Goal: Transaction & Acquisition: Purchase product/service

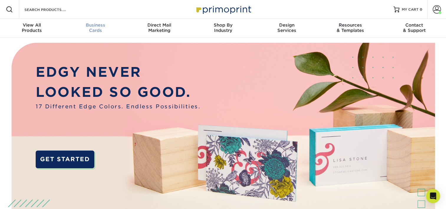
click at [99, 28] on div "Business Cards" at bounding box center [96, 27] width 64 height 11
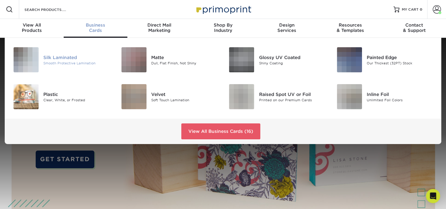
click at [67, 53] on div "Silk Laminated Smooth Protective Lamination" at bounding box center [79, 59] width 72 height 25
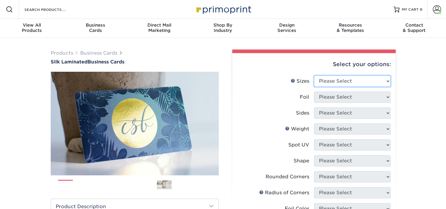
click at [330, 81] on select "Please Select 1.5" x 3.5" - Mini 1.75" x 3.5" - Mini 2" x 2" - Square 2" x 3" -…" at bounding box center [352, 80] width 77 height 11
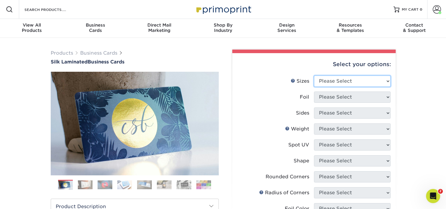
select select "2.00x3.50"
click at [314, 75] on select "Please Select 1.5" x 3.5" - Mini 1.75" x 3.5" - Mini 2" x 2" - Square 2" x 3" -…" at bounding box center [352, 80] width 77 height 11
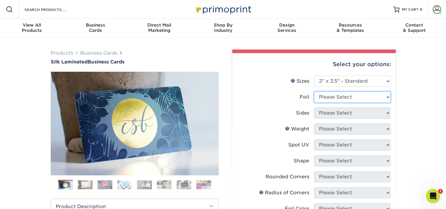
click at [350, 98] on select "Please Select Yes No" at bounding box center [352, 96] width 77 height 11
select select "0"
click at [314, 91] on select "Please Select Yes No" at bounding box center [352, 96] width 77 height 11
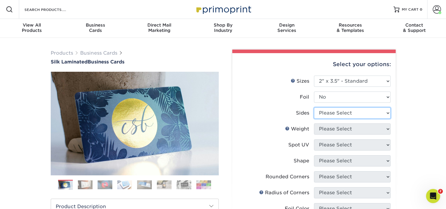
click at [343, 112] on select "Please Select Print Both Sides Print Front Only" at bounding box center [352, 112] width 77 height 11
select select "13abbda7-1d64-4f25-8bb2-c179b224825d"
click at [314, 107] on select "Please Select Print Both Sides Print Front Only" at bounding box center [352, 112] width 77 height 11
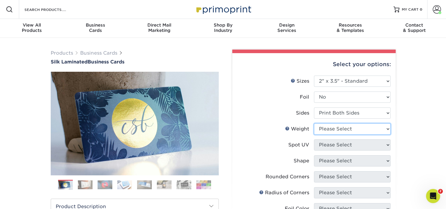
click at [340, 127] on select "Please Select 16PT" at bounding box center [352, 128] width 77 height 11
select select "16PT"
click at [314, 123] on select "Please Select 16PT" at bounding box center [352, 128] width 77 height 11
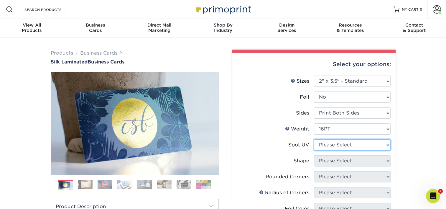
click at [338, 147] on select "Please Select No Spot UV Front and Back (Both Sides) Front Only Back Only" at bounding box center [352, 144] width 77 height 11
select select "3"
click at [314, 139] on select "Please Select No Spot UV Front and Back (Both Sides) Front Only Back Only" at bounding box center [352, 144] width 77 height 11
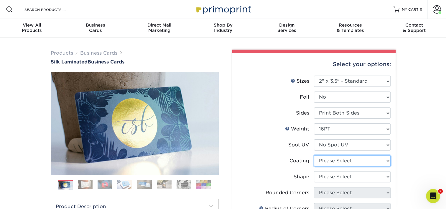
click at [338, 163] on select at bounding box center [352, 160] width 77 height 11
click at [314, 155] on select at bounding box center [352, 160] width 77 height 11
drag, startPoint x: 338, startPoint y: 159, endPoint x: 338, endPoint y: 165, distance: 5.7
click at [338, 159] on select at bounding box center [352, 160] width 77 height 11
select select "3e7618de-abca-4bda-9f97-8b9129e913d8"
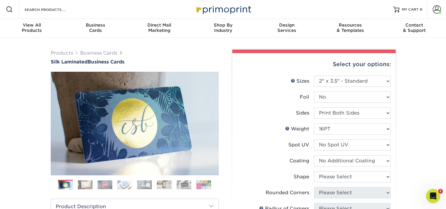
click at [314, 155] on select at bounding box center [352, 160] width 77 height 11
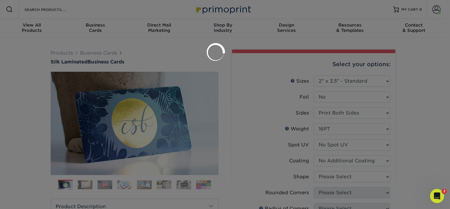
click at [333, 180] on div at bounding box center [225, 104] width 450 height 209
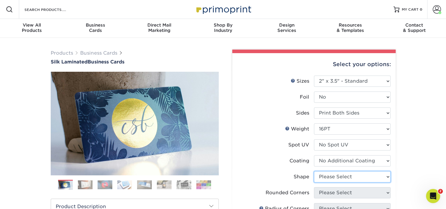
click at [335, 175] on select "Please Select Standard Oval" at bounding box center [352, 176] width 77 height 11
select select "standard"
click at [314, 171] on select "Please Select Standard Oval" at bounding box center [352, 176] width 77 height 11
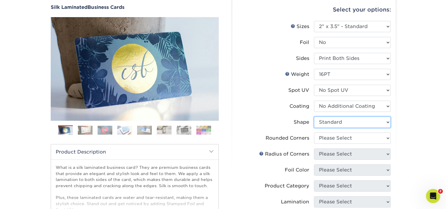
scroll to position [59, 0]
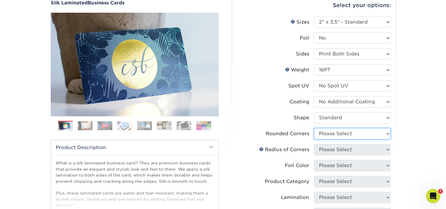
click at [334, 132] on select "Please Select Yes - Round 2 Corners Yes - Round 4 Corners No" at bounding box center [352, 133] width 77 height 11
select select "0"
click at [314, 128] on select "Please Select Yes - Round 2 Corners Yes - Round 4 Corners No" at bounding box center [352, 133] width 77 height 11
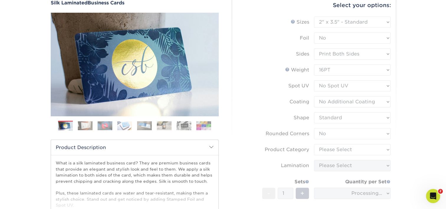
click at [292, 126] on form "Sizes Help Sizes Please Select 1.5" x 3.5" - Mini 1.75" x 3.5" - Mini 2" x 2" -…" at bounding box center [314, 131] width 154 height 228
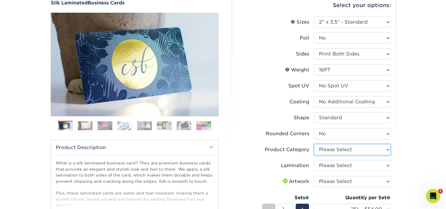
click at [338, 146] on select "Please Select Business Cards" at bounding box center [352, 149] width 77 height 11
select select "3b5148f1-0588-4f88-a218-97bcfdce65c1"
click at [314, 144] on select "Please Select Business Cards" at bounding box center [352, 149] width 77 height 11
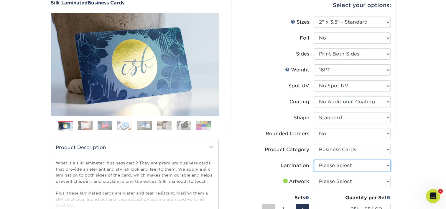
click at [337, 164] on select "Please Select Silk" at bounding box center [352, 165] width 77 height 11
select select "ccacb42f-45f7-42d3-bbd3-7c8421cf37f0"
click at [314, 160] on select "Please Select Silk" at bounding box center [352, 165] width 77 height 11
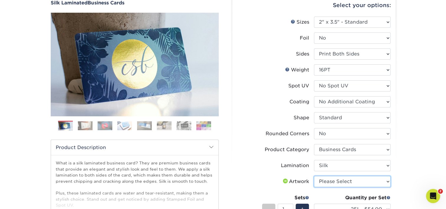
click at [338, 178] on select "Please Select I will upload files I need a design - $100" at bounding box center [352, 181] width 77 height 11
select select "upload"
click at [314, 176] on select "Please Select I will upload files I need a design - $100" at bounding box center [352, 181] width 77 height 11
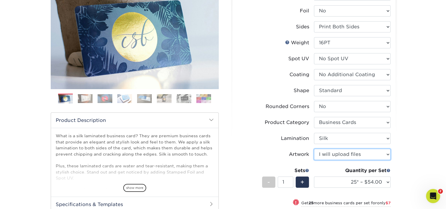
scroll to position [88, 0]
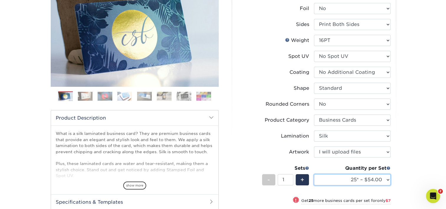
click at [356, 178] on select "25* – $54.00 50* – $61.00 75* – $68.00 100* – $75.00 250* – $82.00 500 – $86.00…" at bounding box center [352, 179] width 77 height 11
select select "100* – $75.00"
click at [314, 174] on select "25* – $54.00 50* – $61.00 75* – $68.00 100* – $75.00 250* – $82.00 500 – $86.00…" at bounding box center [352, 179] width 77 height 11
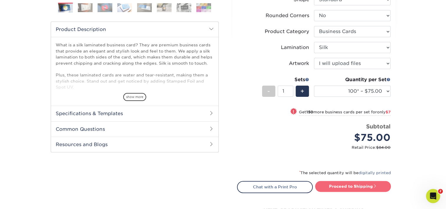
click at [362, 191] on link "Proceed to Shipping" at bounding box center [353, 186] width 76 height 11
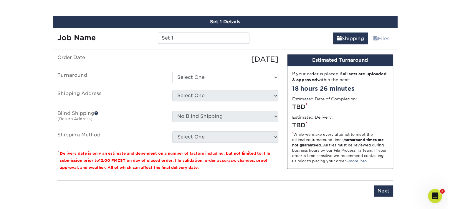
scroll to position [371, 0]
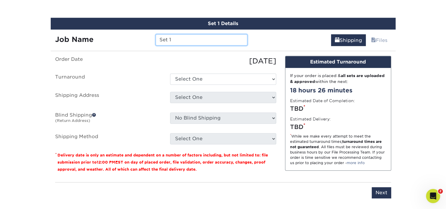
click at [193, 37] on input "Set 1" at bounding box center [202, 39] width 92 height 11
type input "AMeza"
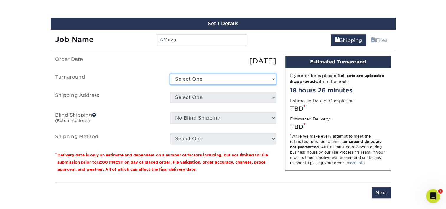
click at [206, 75] on select "Select One 2-4 Business Days 2 Day Next Business Day" at bounding box center [223, 78] width 106 height 11
select select "e8d6ad55-c448-4bce-ba25-c4c4dd4b9d0d"
click at [170, 73] on select "Select One 2-4 Business Days 2 Day Next Business Day" at bounding box center [223, 78] width 106 height 11
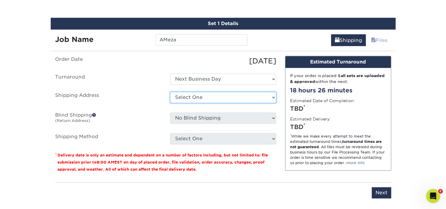
click at [195, 94] on select "Select One Adan Arreola Adolfo Ordonez Adolfo Ordonez Alfonso Toro Alicia Monta…" at bounding box center [223, 97] width 106 height 11
select select "newaddress"
click at [170, 92] on select "Select One Adan Arreola Adolfo Ordonez Adolfo Ordonez Alfonso Toro Alicia Monta…" at bounding box center [223, 97] width 106 height 11
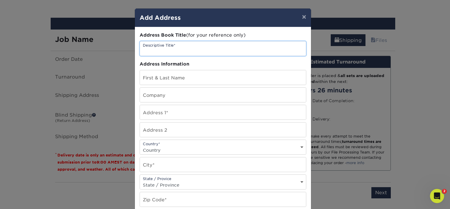
click at [176, 49] on input "text" at bounding box center [223, 48] width 166 height 14
type input "[PERSON_NAME]"
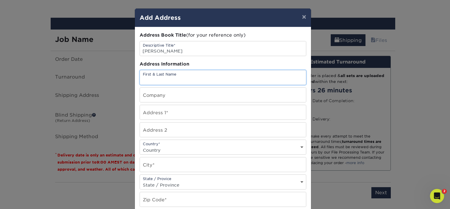
click at [164, 78] on input "text" at bounding box center [223, 77] width 166 height 14
paste input "[PERSON_NAME]"
type input "[PERSON_NAME]"
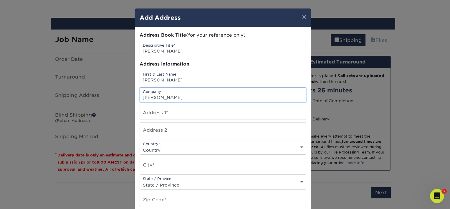
type input "[PERSON_NAME]"
click at [276, 111] on input "text" at bounding box center [223, 112] width 166 height 14
click at [175, 110] on input "text" at bounding box center [223, 112] width 166 height 14
paste input "16274 Ivory Ct"
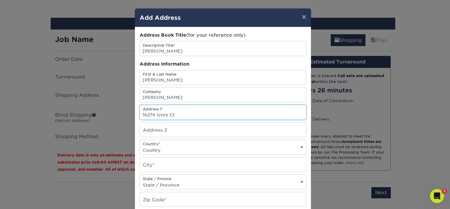
type input "16274 Ivory Ct"
click at [185, 146] on select "Country United States Canada ----------------------------- Afghanistan Albania …" at bounding box center [223, 150] width 166 height 9
select select "US"
click at [140, 146] on select "Country United States Canada ----------------------------- Afghanistan Albania …" at bounding box center [223, 150] width 166 height 9
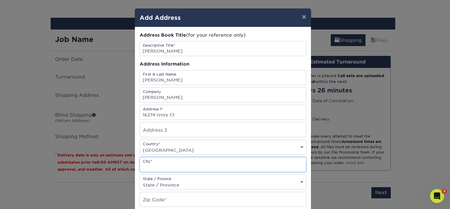
click at [157, 160] on input "text" at bounding box center [223, 164] width 166 height 14
type input "Chino Hills"
select select "CA"
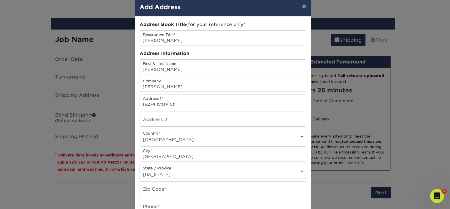
scroll to position [29, 0]
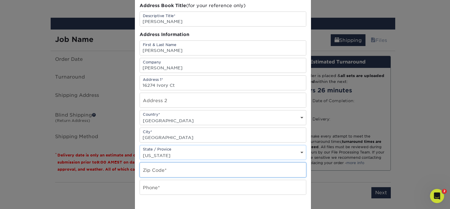
click at [185, 168] on input "text" at bounding box center [223, 169] width 166 height 14
type input "91709"
drag, startPoint x: 156, startPoint y: 185, endPoint x: 169, endPoint y: 180, distance: 13.4
click at [156, 185] on input "text" at bounding box center [223, 187] width 166 height 14
paste input "310.903.2047"
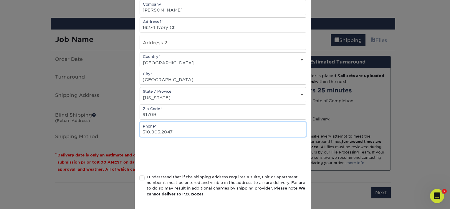
scroll to position [88, 0]
type input "310.903.2047"
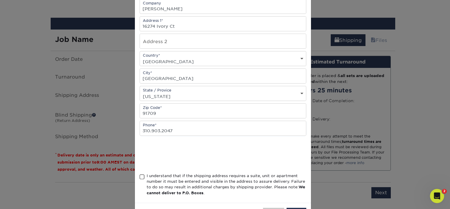
click at [140, 175] on span at bounding box center [142, 177] width 5 height 6
click at [0, 0] on input "I understand that if the shipping address requires a suite, unit or apartment n…" at bounding box center [0, 0] width 0 height 0
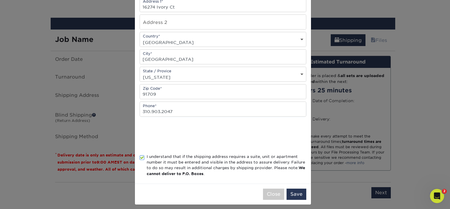
scroll to position [110, 0]
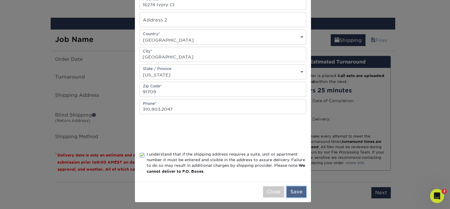
click at [299, 190] on button "Save" at bounding box center [297, 191] width 20 height 11
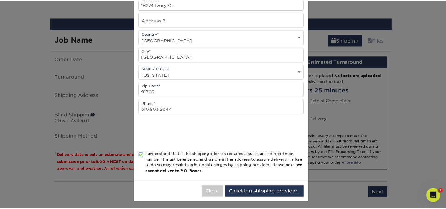
scroll to position [0, 0]
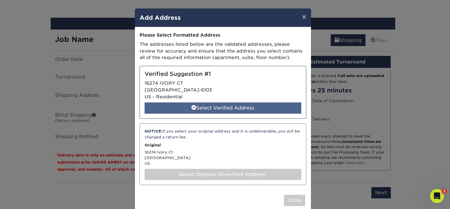
click at [173, 106] on div "Select Verified Address" at bounding box center [223, 107] width 157 height 11
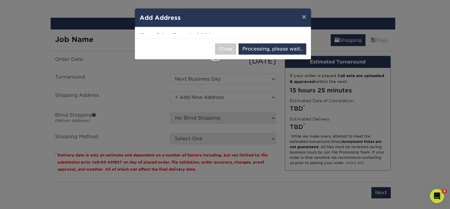
select select "285241"
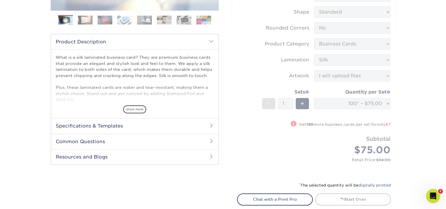
scroll to position [112, 0]
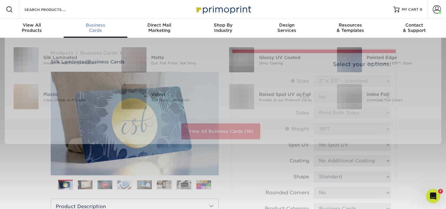
click at [93, 36] on link "Business Cards" at bounding box center [96, 28] width 64 height 19
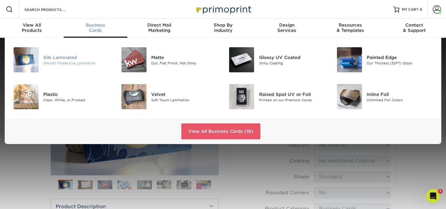
click at [60, 57] on div "Silk Laminated" at bounding box center [77, 57] width 68 height 6
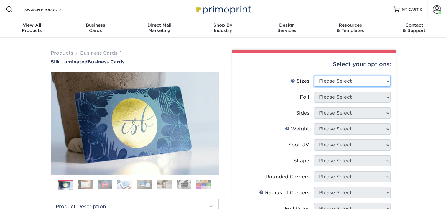
click at [347, 82] on select "Please Select 1.5" x 3.5" - Mini 1.75" x 3.5" - Mini 2" x 2" - Square 2" x 3" -…" at bounding box center [352, 80] width 77 height 11
select select "2.00x3.50"
click at [314, 75] on select "Please Select 1.5" x 3.5" - Mini 1.75" x 3.5" - Mini 2" x 2" - Square 2" x 3" -…" at bounding box center [352, 80] width 77 height 11
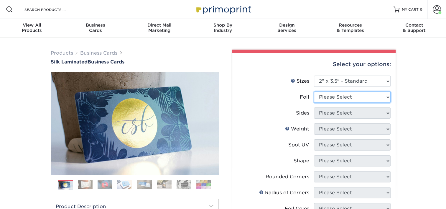
click at [354, 97] on select "Please Select Yes No" at bounding box center [352, 96] width 77 height 11
select select "0"
click at [314, 91] on select "Please Select Yes No" at bounding box center [352, 96] width 77 height 11
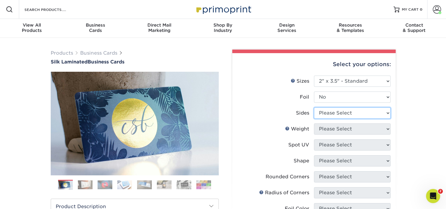
click at [343, 110] on select "Please Select Print Both Sides Print Front Only" at bounding box center [352, 112] width 77 height 11
select select "13abbda7-1d64-4f25-8bb2-c179b224825d"
click at [314, 107] on select "Please Select Print Both Sides Print Front Only" at bounding box center [352, 112] width 77 height 11
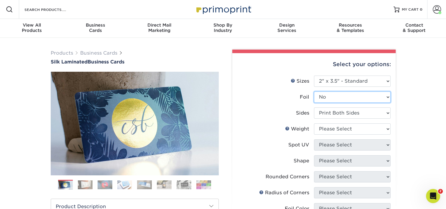
click at [351, 96] on select "Please Select Yes No" at bounding box center [352, 96] width 77 height 11
click at [314, 91] on select "Please Select Yes No" at bounding box center [352, 96] width 77 height 11
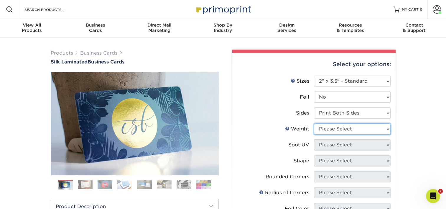
click at [337, 128] on select "Please Select 16PT" at bounding box center [352, 128] width 77 height 11
select select "16PT"
click at [314, 123] on select "Please Select 16PT" at bounding box center [352, 128] width 77 height 11
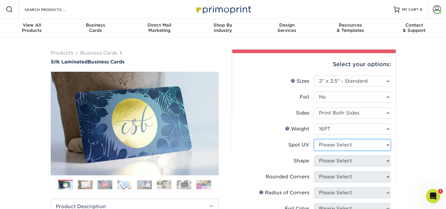
click at [334, 144] on select "Please Select No Spot UV Front and Back (Both Sides) Front Only Back Only" at bounding box center [352, 144] width 77 height 11
select select "3"
click at [314, 139] on select "Please Select No Spot UV Front and Back (Both Sides) Front Only Back Only" at bounding box center [352, 144] width 77 height 11
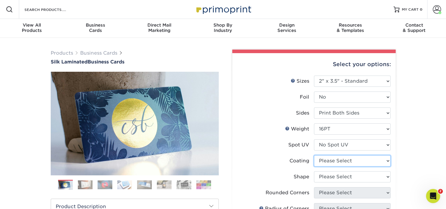
click at [340, 160] on select at bounding box center [352, 160] width 77 height 11
select select "3e7618de-abca-4bda-9f97-8b9129e913d8"
click at [314, 155] on select at bounding box center [352, 160] width 77 height 11
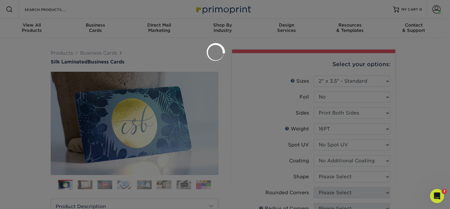
click at [340, 175] on div at bounding box center [225, 104] width 450 height 209
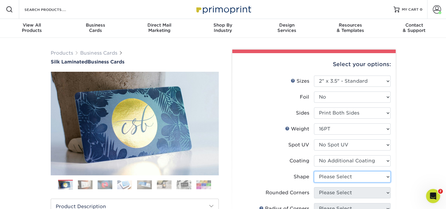
click at [340, 176] on select "Please Select Standard Oval" at bounding box center [352, 176] width 77 height 11
select select "standard"
click at [314, 171] on select "Please Select Standard Oval" at bounding box center [352, 176] width 77 height 11
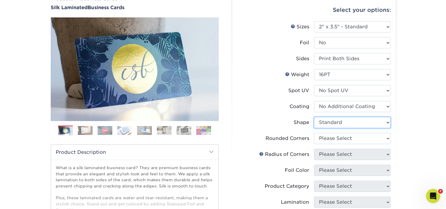
scroll to position [59, 0]
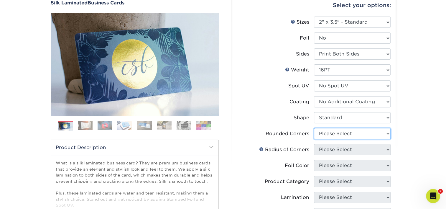
click at [342, 137] on select "Please Select Yes - Round 2 Corners Yes - Round 4 Corners No" at bounding box center [352, 133] width 77 height 11
click at [314, 128] on select "Please Select Yes - Round 2 Corners Yes - Round 4 Corners No" at bounding box center [352, 133] width 77 height 11
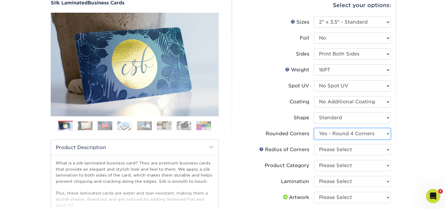
click at [349, 135] on select "Please Select Yes - Round 2 Corners Yes - Round 4 Corners No" at bounding box center [352, 133] width 77 height 11
select select "0"
click at [314, 128] on select "Please Select Yes - Round 2 Corners Yes - Round 4 Corners No" at bounding box center [352, 133] width 77 height 11
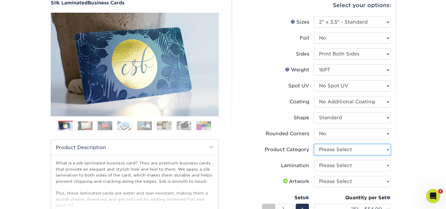
click at [345, 150] on select "Please Select Business Cards" at bounding box center [352, 149] width 77 height 11
select select "3b5148f1-0588-4f88-a218-97bcfdce65c1"
click at [314, 144] on select "Please Select Business Cards" at bounding box center [352, 149] width 77 height 11
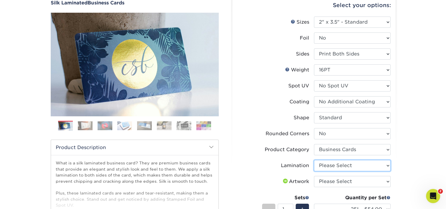
click at [339, 163] on select "Please Select Silk" at bounding box center [352, 165] width 77 height 11
select select "ccacb42f-45f7-42d3-bbd3-7c8421cf37f0"
click at [314, 160] on select "Please Select Silk" at bounding box center [352, 165] width 77 height 11
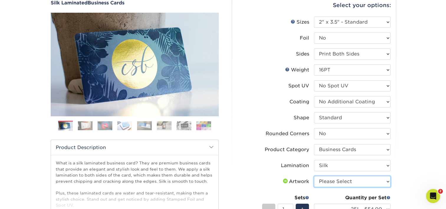
click at [334, 181] on select "Please Select I will upload files I need a design - $100" at bounding box center [352, 181] width 77 height 11
select select "upload"
click at [314, 176] on select "Please Select I will upload files I need a design - $100" at bounding box center [352, 181] width 77 height 11
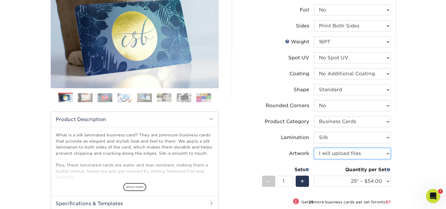
scroll to position [88, 0]
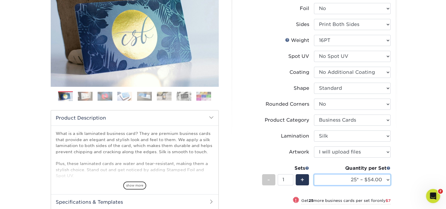
click at [355, 176] on select "25* – $54.00 50* – $61.00 75* – $68.00 100* – $75.00 250* – $82.00 500 – $86.00…" at bounding box center [352, 179] width 77 height 11
select select "100* – $75.00"
click at [314, 174] on select "25* – $54.00 50* – $61.00 75* – $68.00 100* – $75.00 250* – $82.00 500 – $86.00…" at bounding box center [352, 179] width 77 height 11
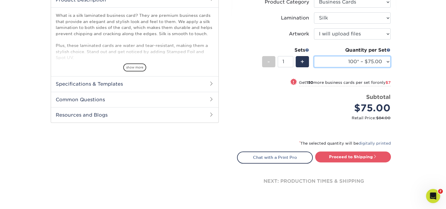
scroll to position [236, 0]
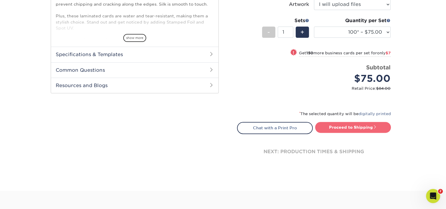
click at [363, 127] on link "Proceed to Shipping" at bounding box center [353, 127] width 76 height 11
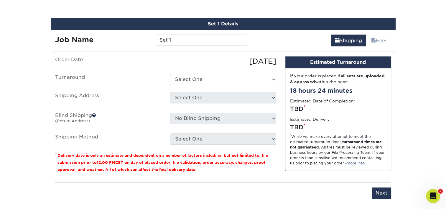
scroll to position [373, 0]
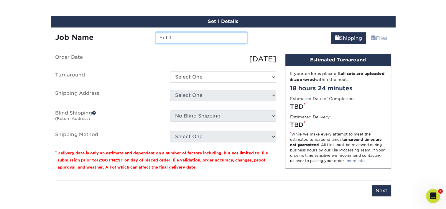
click at [183, 38] on input "Set 1" at bounding box center [202, 37] width 92 height 11
type input "AMeza"
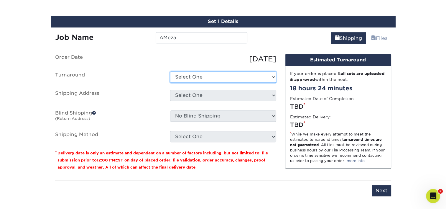
click at [188, 78] on select "Select One 2-4 Business Days 2 Day Next Business Day" at bounding box center [223, 76] width 106 height 11
select select "e8d6ad55-c448-4bce-ba25-c4c4dd4b9d0d"
click at [170, 71] on select "Select One 2-4 Business Days 2 Day Next Business Day" at bounding box center [223, 76] width 106 height 11
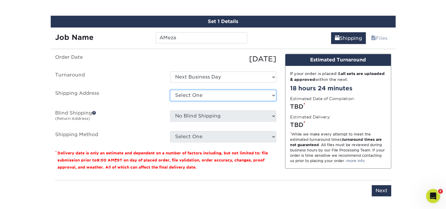
click at [193, 94] on select "Select One Adan Arreola Adolfo Ordonez Adolfo Ordonez Alfonso Toro Alicia Monta…" at bounding box center [223, 95] width 106 height 11
select select "285241"
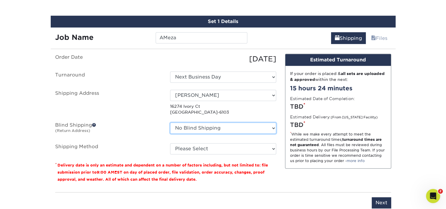
click at [221, 126] on select "No Blind Shipping Adan Arreola Adolfo Ordonez Adolfo Ordonez Alfonso Toro Alici…" at bounding box center [223, 127] width 106 height 11
select select "285241"
click at [170, 122] on select "No Blind Shipping Adan Arreola Adolfo Ordonez Adolfo Ordonez Alfonso Toro Alici…" at bounding box center [223, 127] width 106 height 11
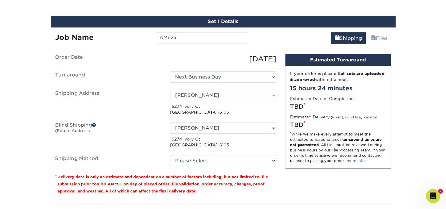
click at [211, 150] on ul "Order Date 08/19/2025 Turnaround Select One 2-4 Business Days 2 Day Next Busine…" at bounding box center [165, 110] width 221 height 113
click at [209, 153] on ul "Order Date 08/19/2025 Turnaround Select One 2-4 Business Days 2 Day Next Busine…" at bounding box center [165, 110] width 221 height 113
click at [208, 162] on select "Please Select Ground Shipping (+$7.84) 3 Day Shipping Service (+$20.04) 2 Day A…" at bounding box center [223, 160] width 106 height 11
select select "03"
click at [170, 155] on select "Please Select Ground Shipping (+$7.84) 3 Day Shipping Service (+$20.04) 2 Day A…" at bounding box center [223, 160] width 106 height 11
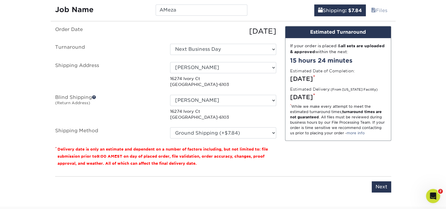
scroll to position [402, 0]
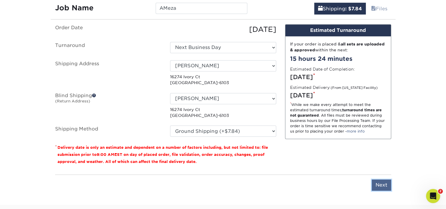
click at [380, 186] on input "Next" at bounding box center [381, 184] width 19 height 11
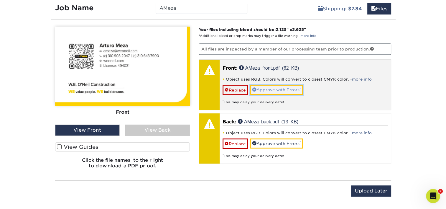
click at [287, 86] on link "Approve with Errors *" at bounding box center [276, 90] width 53 height 10
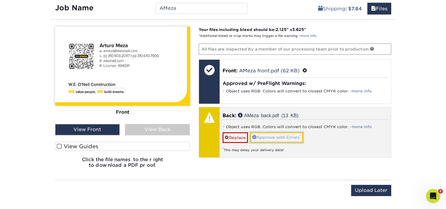
click at [272, 135] on link "Approve with Errors *" at bounding box center [276, 137] width 53 height 10
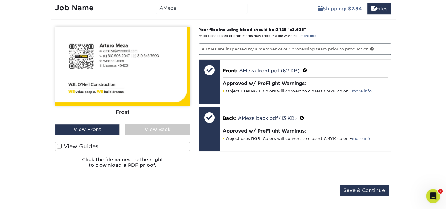
click at [139, 128] on div "View Back" at bounding box center [157, 129] width 65 height 11
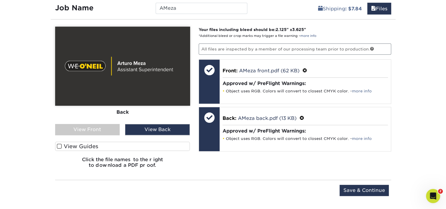
click at [93, 126] on div "View Front" at bounding box center [87, 129] width 65 height 11
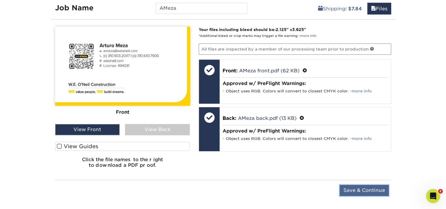
click at [358, 190] on input "Save & Continue" at bounding box center [364, 190] width 49 height 11
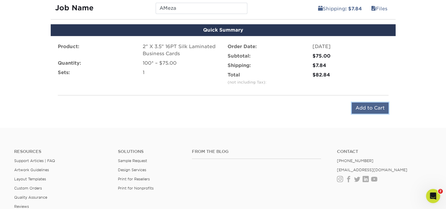
click at [368, 107] on input "Add to Cart" at bounding box center [370, 107] width 37 height 11
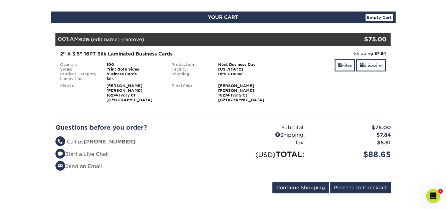
scroll to position [59, 0]
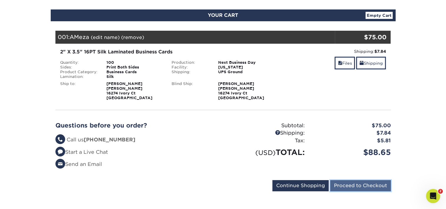
click at [366, 183] on input "Proceed to Checkout" at bounding box center [360, 185] width 61 height 11
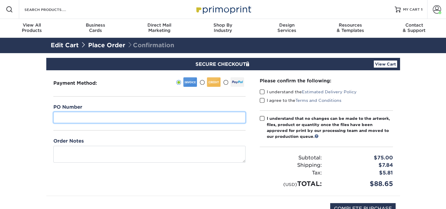
click at [64, 115] on input "text" at bounding box center [149, 117] width 192 height 11
click at [75, 115] on input "text" at bounding box center [149, 117] width 192 height 11
type input "07"
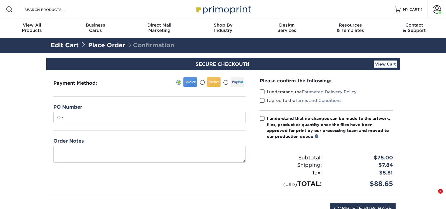
drag, startPoint x: 262, startPoint y: 92, endPoint x: 264, endPoint y: 96, distance: 4.4
click at [262, 92] on span at bounding box center [262, 92] width 5 height 6
click at [0, 0] on input "I understand the Estimated Delivery Policy" at bounding box center [0, 0] width 0 height 0
click at [264, 100] on span at bounding box center [262, 101] width 5 height 6
click at [0, 0] on input "I agree to the Terms and Conditions" at bounding box center [0, 0] width 0 height 0
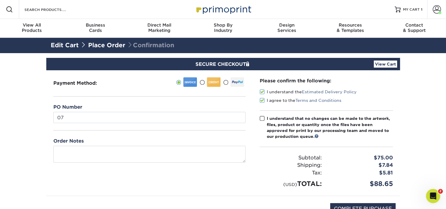
click at [263, 117] on span at bounding box center [262, 119] width 5 height 6
click at [0, 0] on input "I understand that no changes can be made to the artwork, files, product or quan…" at bounding box center [0, 0] width 0 height 0
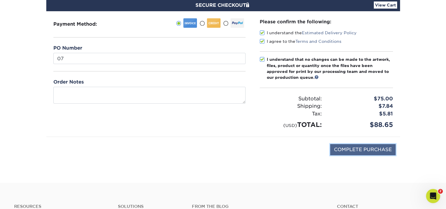
click at [382, 150] on input "COMPLETE PURCHASE" at bounding box center [362, 149] width 65 height 11
type input "PROCESSING, PLEASE WAIT..."
